Goal: Information Seeking & Learning: Find specific fact

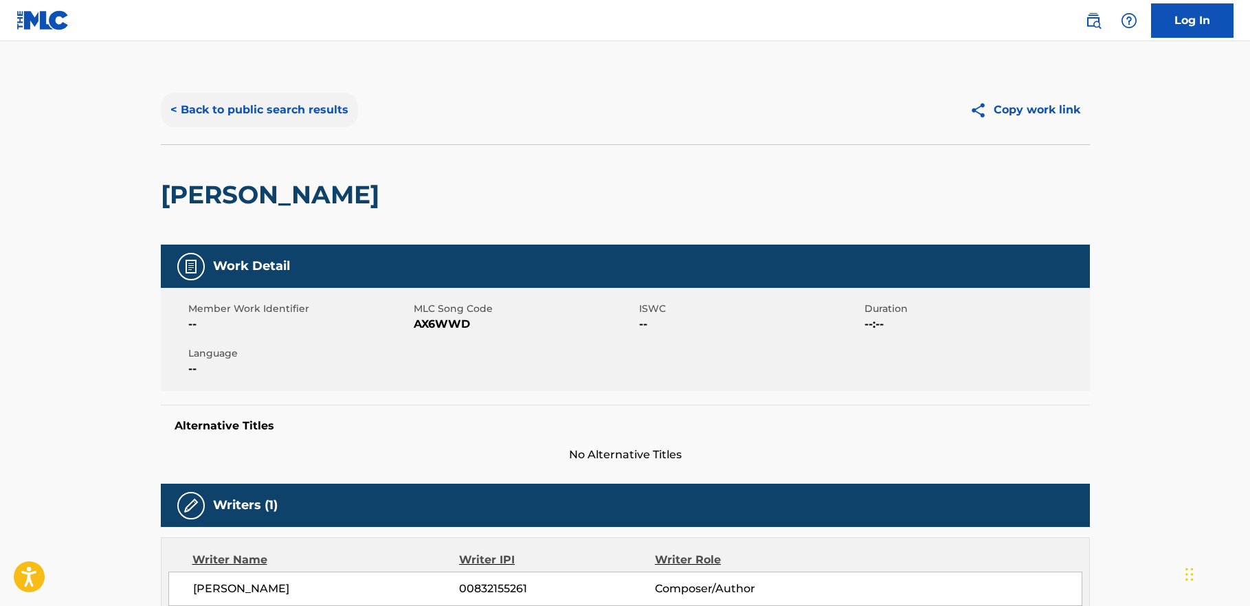
click at [296, 111] on button "< Back to public search results" at bounding box center [259, 110] width 197 height 34
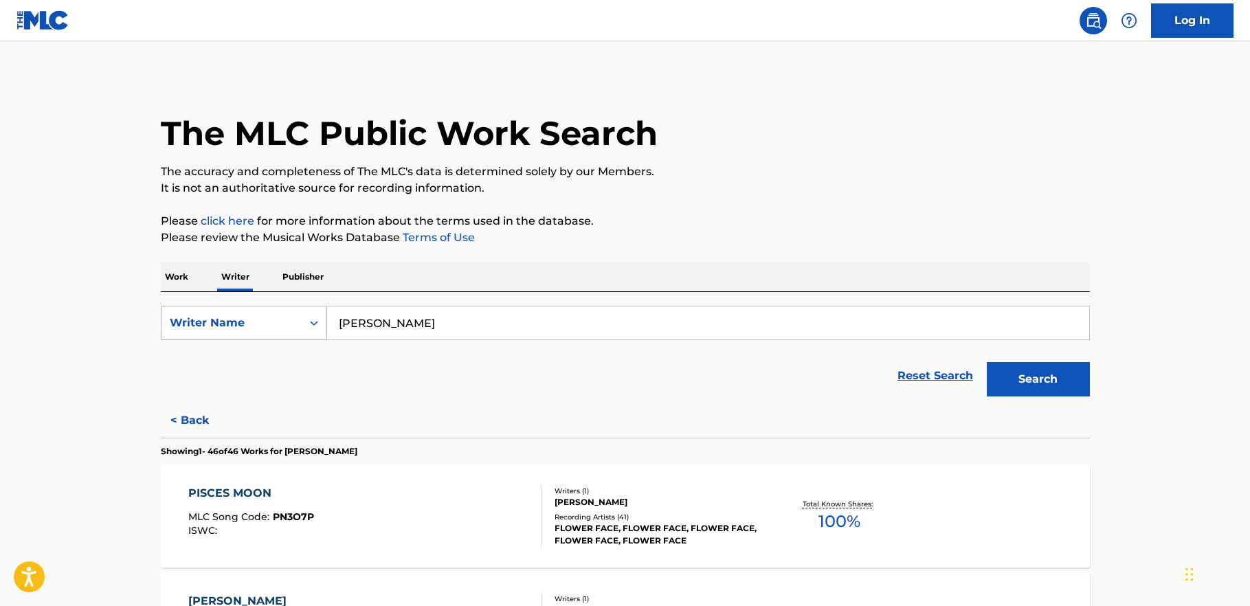
drag, startPoint x: 431, startPoint y: 326, endPoint x: 289, endPoint y: 311, distance: 143.0
click at [289, 311] on div "SearchWithCriteria27da0151-9cb1-43d2-886d-5eecf0726e03 Writer Name [PERSON_NAME]" at bounding box center [625, 323] width 929 height 34
paste input "[PERSON_NAME]"
type input "[PERSON_NAME]"
click at [987, 362] on button "Search" at bounding box center [1038, 379] width 103 height 34
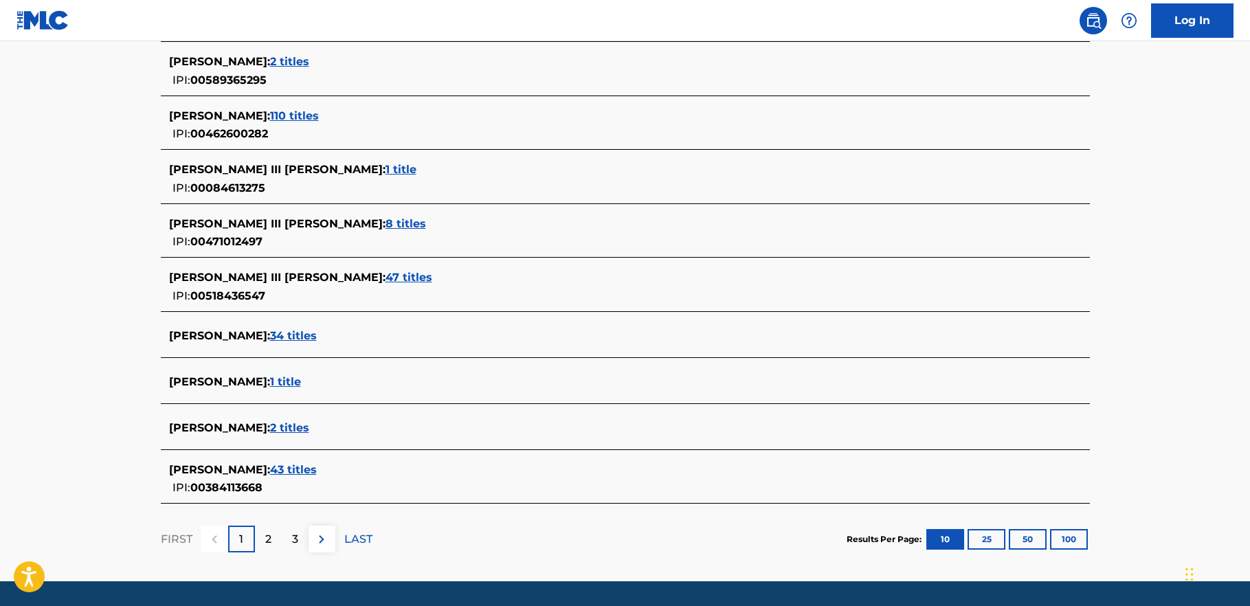
scroll to position [471, 0]
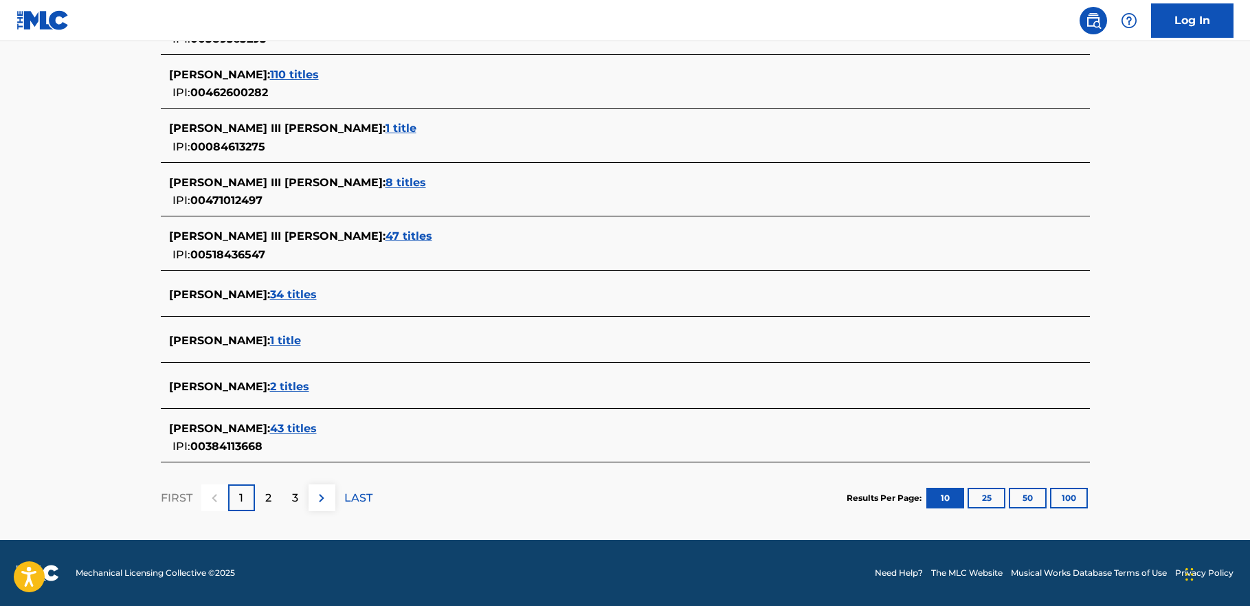
click at [317, 423] on span "43 titles" at bounding box center [293, 428] width 47 height 13
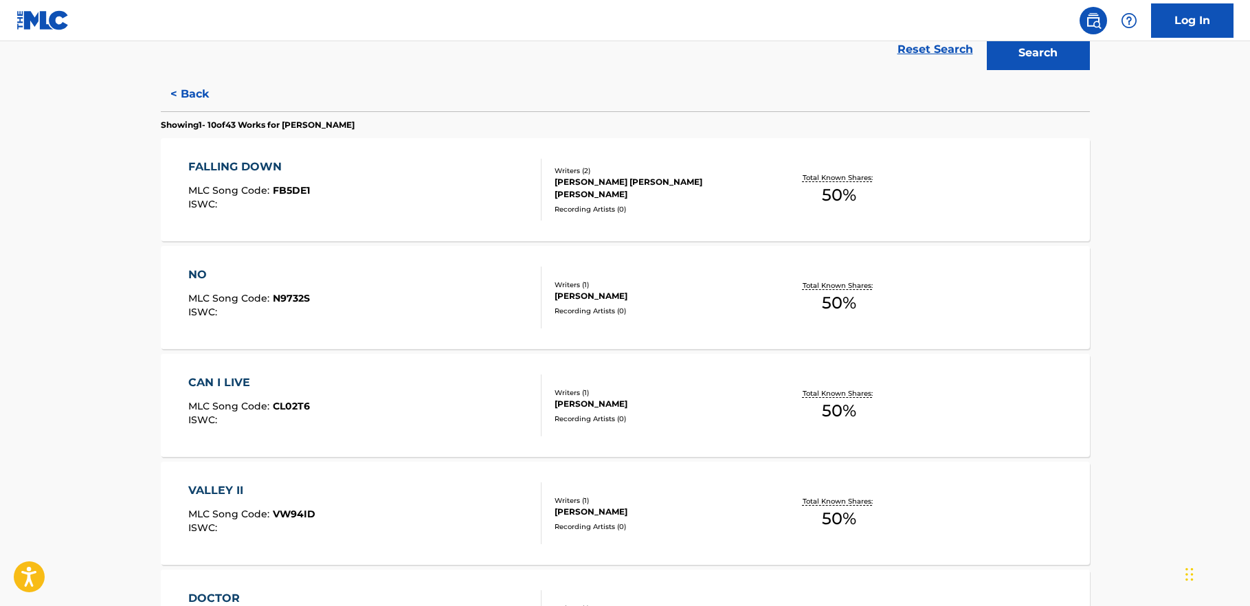
scroll to position [322, 0]
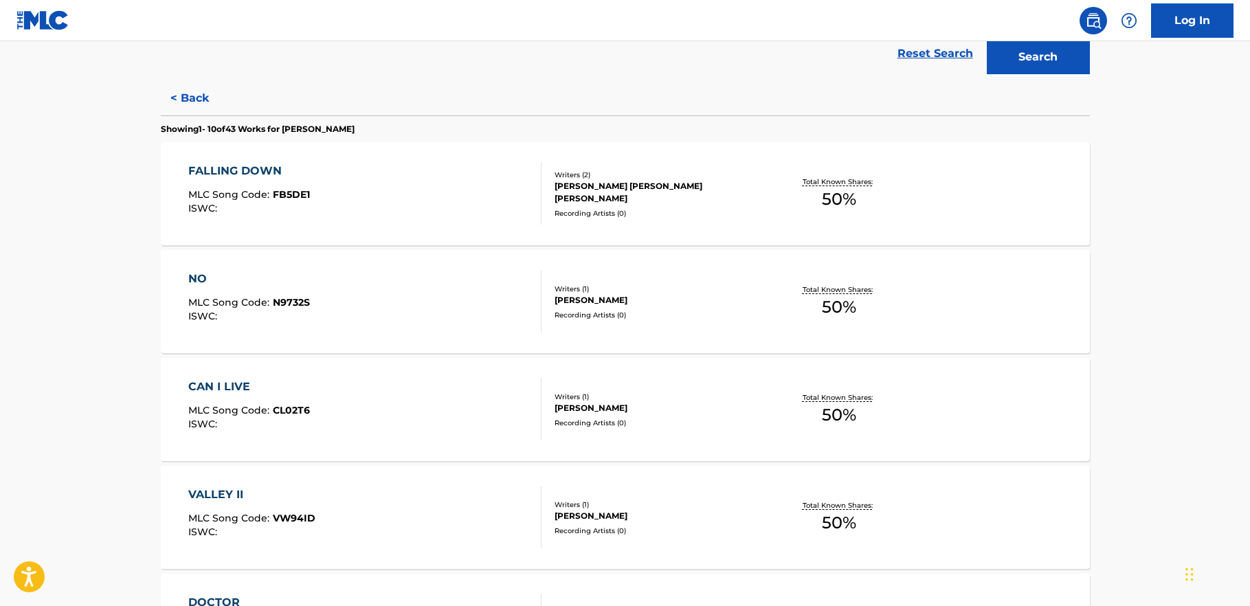
click at [262, 172] on div "FALLING DOWN" at bounding box center [249, 171] width 122 height 16
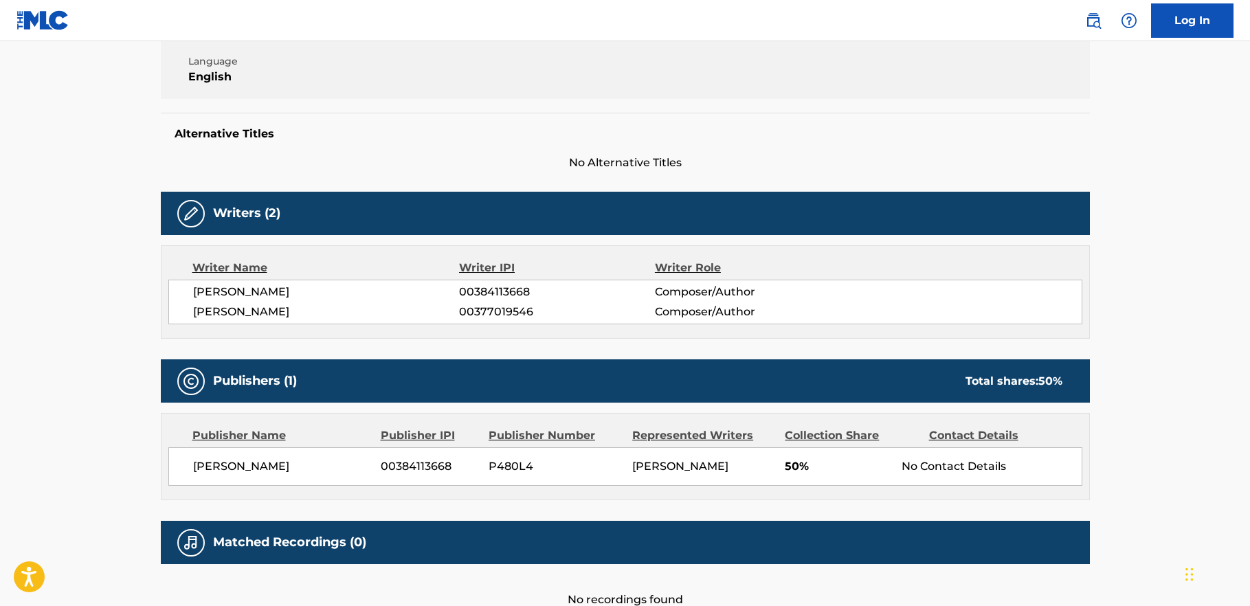
scroll to position [257, 0]
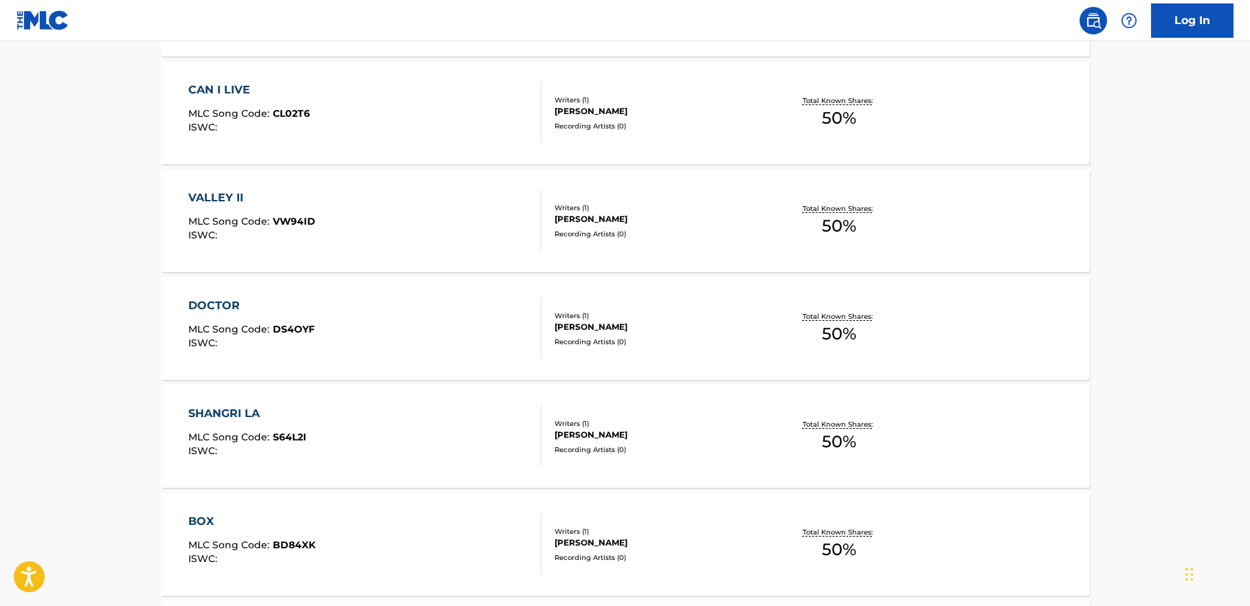
scroll to position [636, 0]
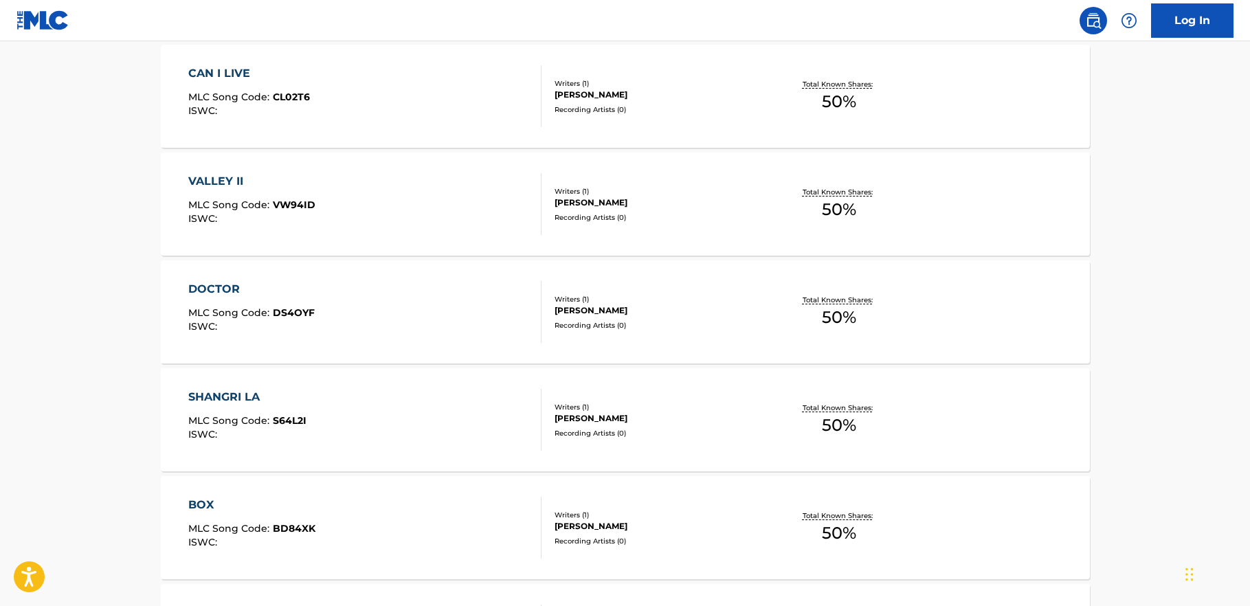
click at [221, 282] on div "DOCTOR" at bounding box center [251, 289] width 126 height 16
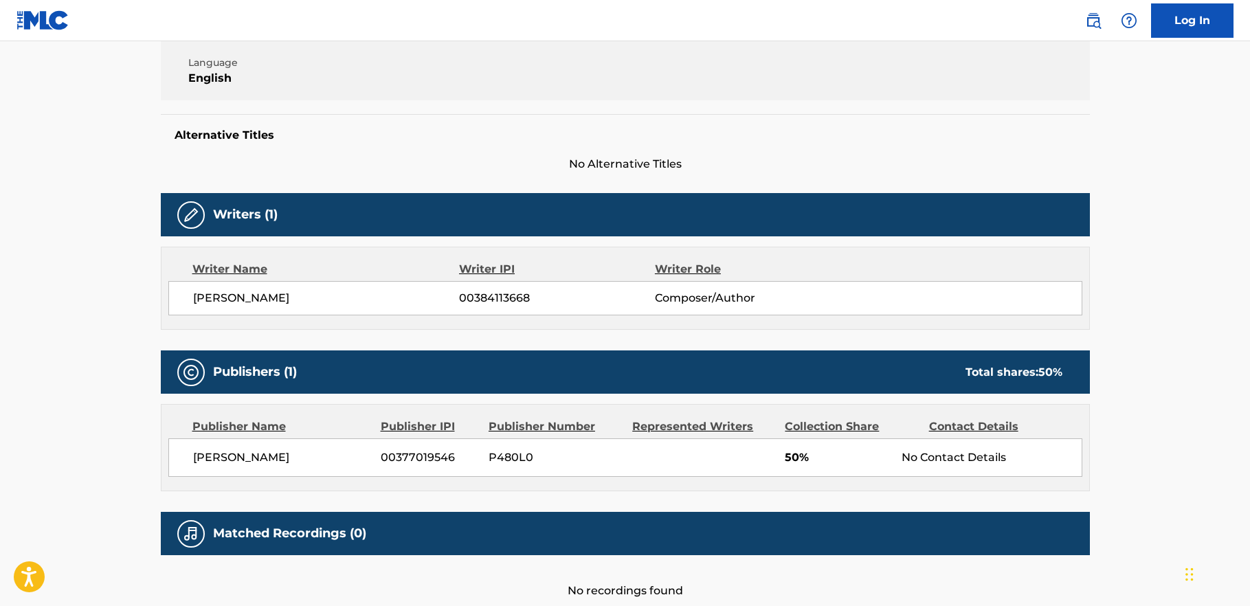
scroll to position [290, 0]
